Goal: Task Accomplishment & Management: Manage account settings

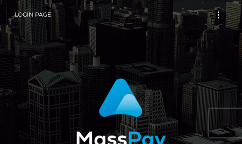
scroll to position [142, 0]
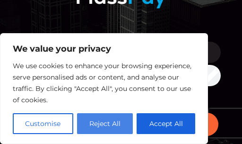
click at [103, 124] on button "Reject All" at bounding box center [105, 123] width 56 height 21
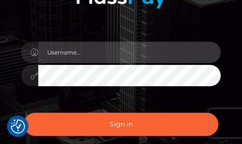
click at [94, 51] on input "text" at bounding box center [129, 52] width 182 height 21
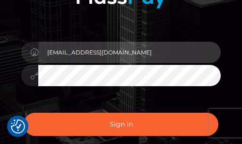
type input "jaxon223322@gmail.com"
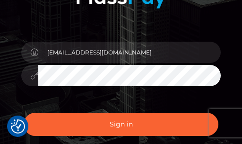
click at [24, 112] on button "Sign in" at bounding box center [121, 123] width 195 height 23
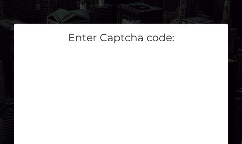
scroll to position [142, 0]
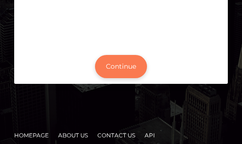
click at [136, 59] on button "Continue" at bounding box center [121, 66] width 52 height 23
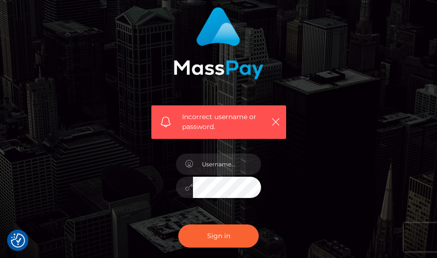
scroll to position [24, 0]
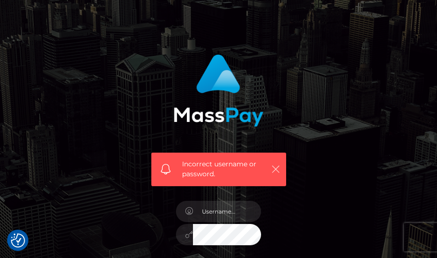
click at [241, 143] on icon "button" at bounding box center [275, 168] width 9 height 9
click at [225, 143] on input "text" at bounding box center [227, 211] width 68 height 21
type input "[EMAIL_ADDRESS][DOMAIN_NAME]"
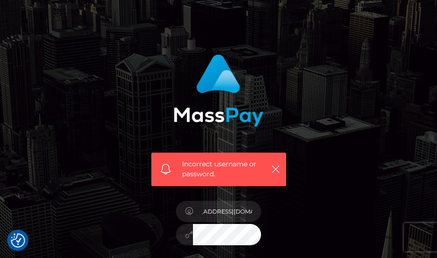
scroll to position [0, 0]
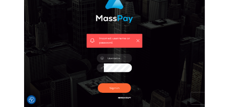
scroll to position [165, 0]
